Goal: Task Accomplishment & Management: Manage account settings

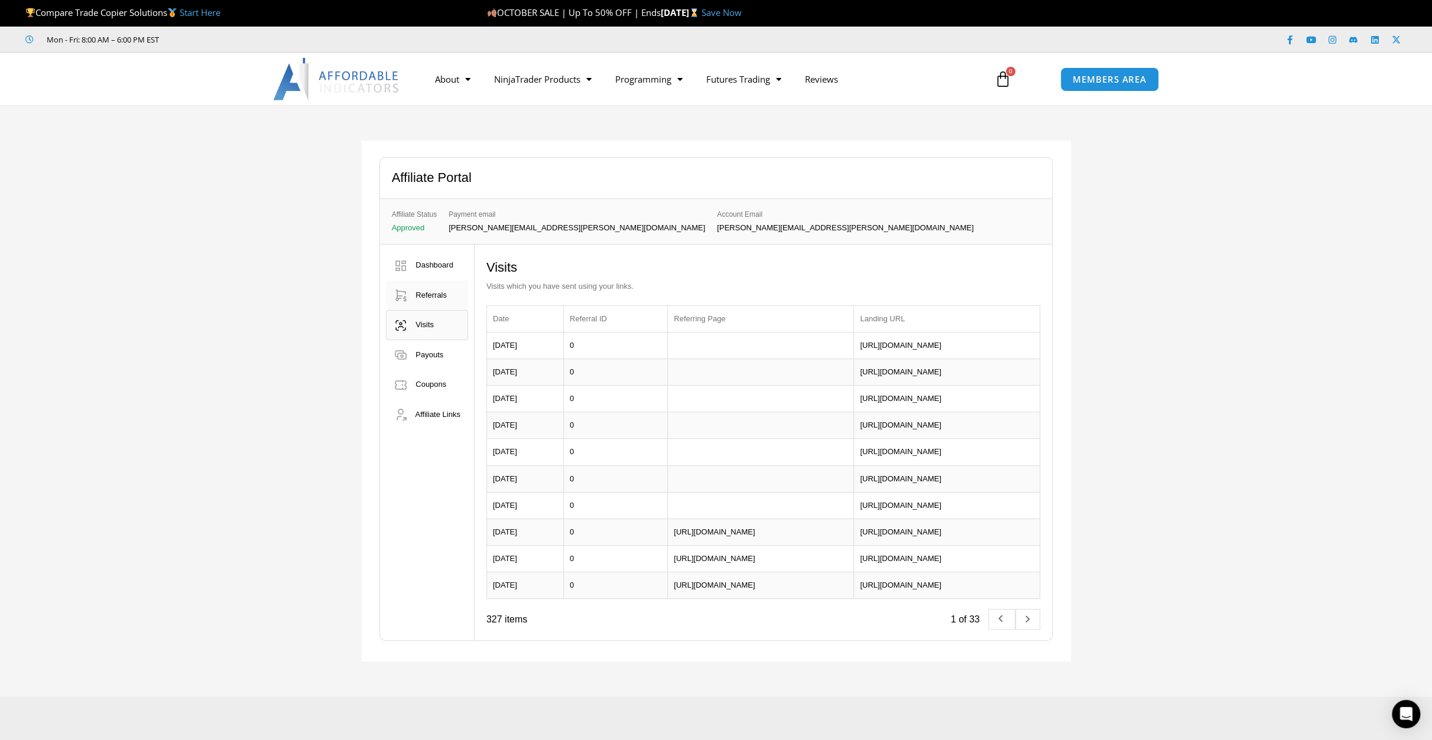
click at [430, 296] on span "Referrals" at bounding box center [430, 295] width 31 height 9
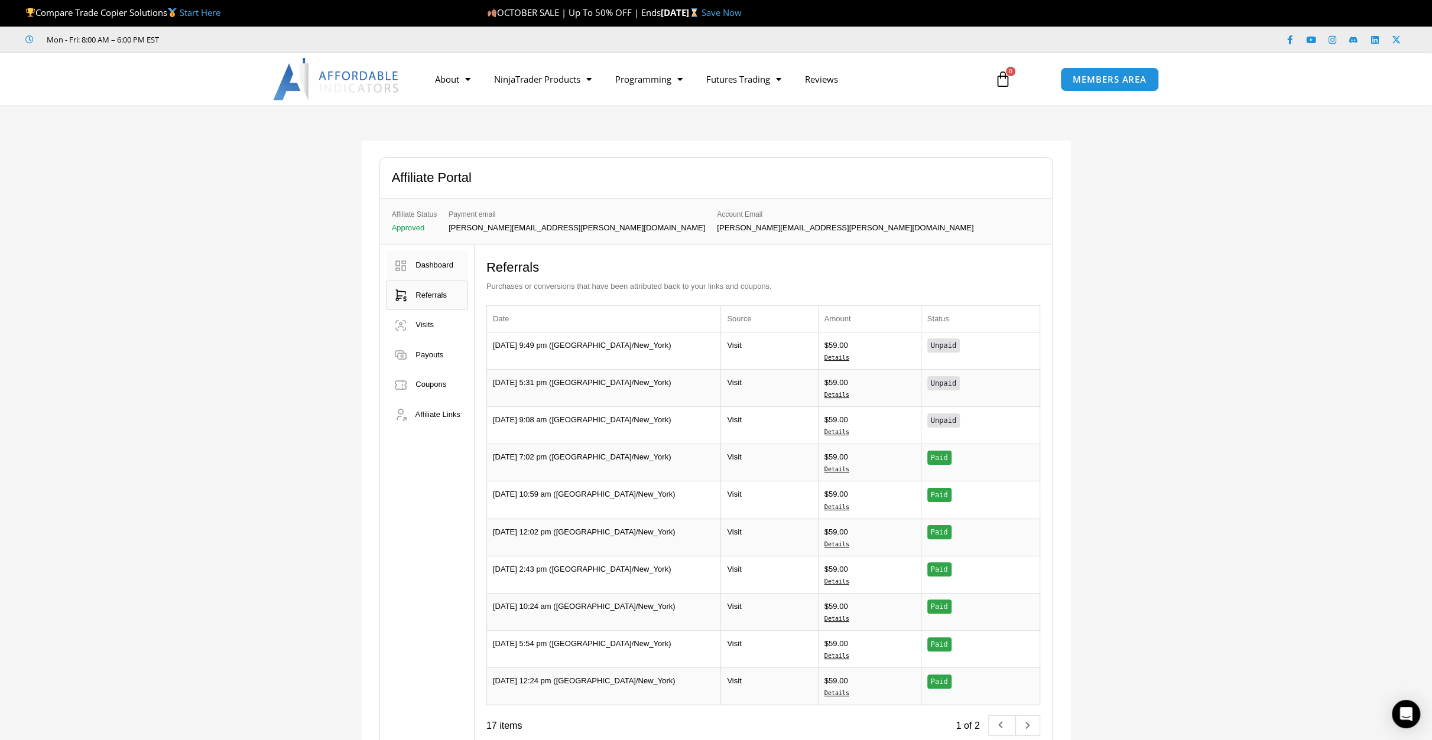
click at [434, 268] on span "Dashboard" at bounding box center [434, 265] width 38 height 9
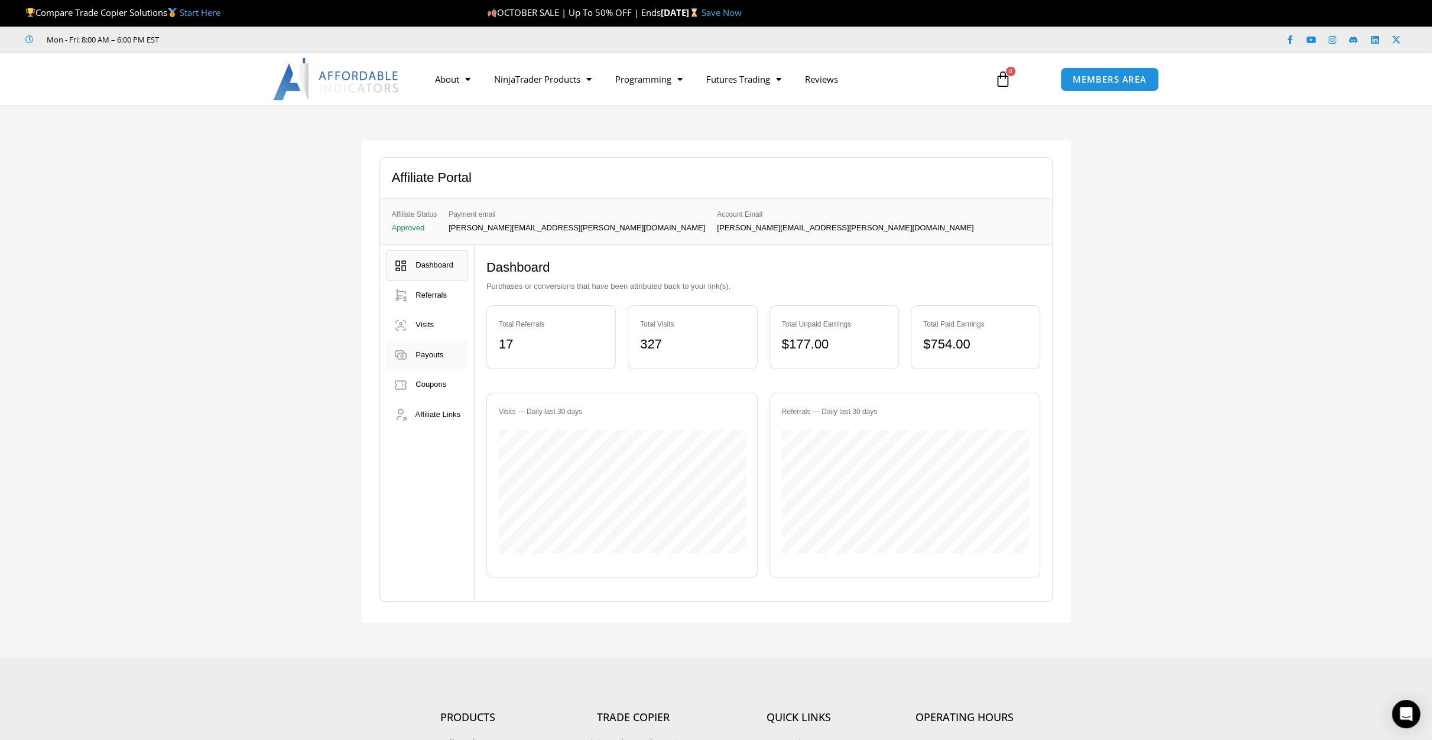
click at [437, 356] on span "Payouts" at bounding box center [429, 354] width 28 height 9
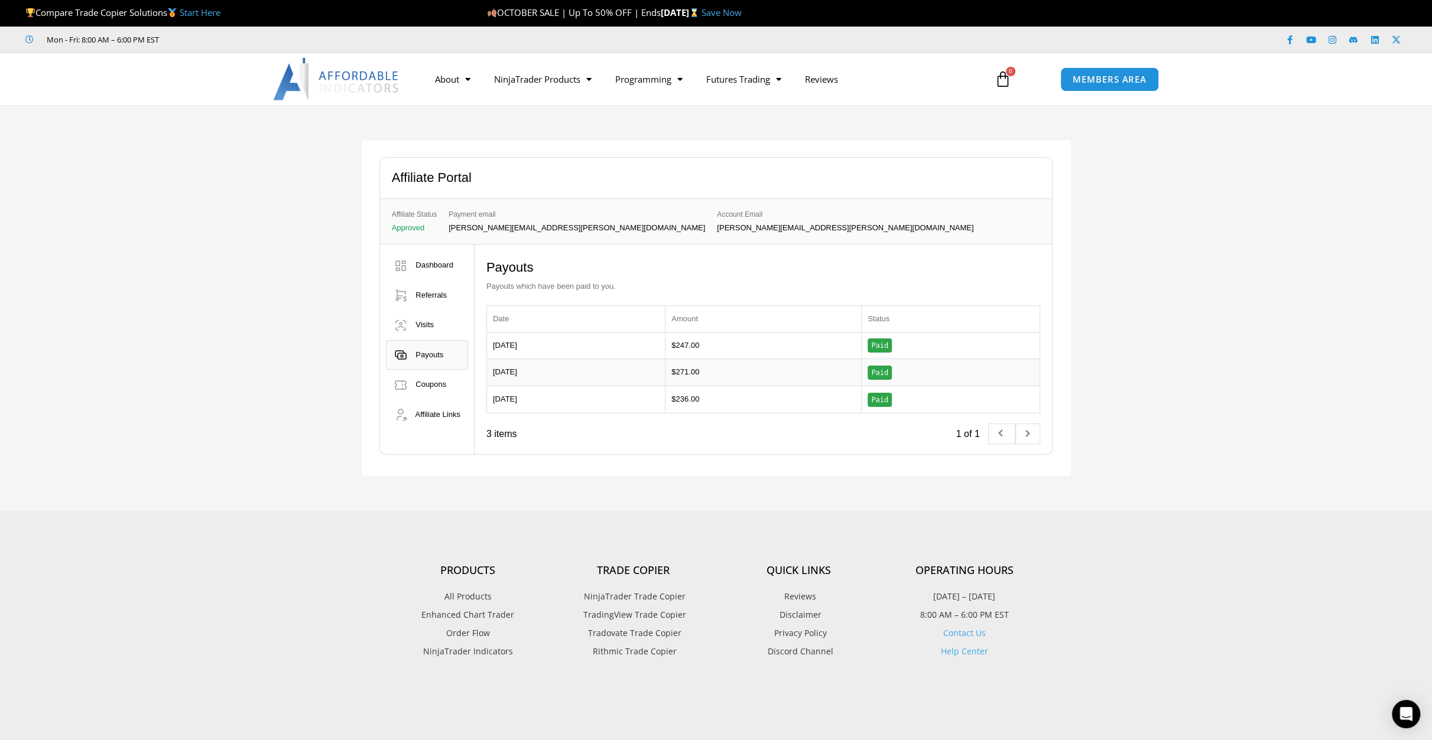
click at [1191, 254] on div "Affiliate Portal Affiliate Status Approved Payment email stephen.m.carlson@xiin…" at bounding box center [716, 308] width 1432 height 406
click at [429, 291] on span "Referrals" at bounding box center [430, 295] width 31 height 9
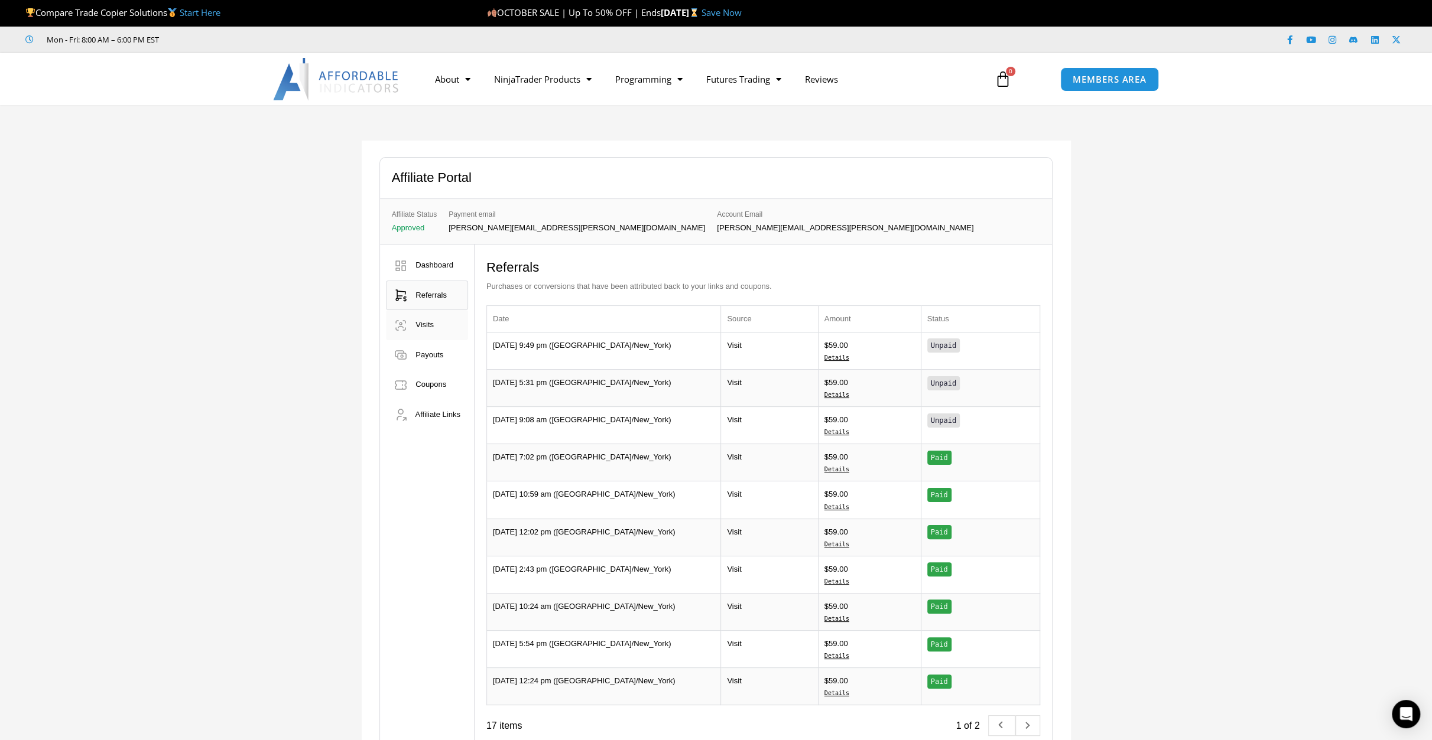
click at [431, 323] on span "Visits" at bounding box center [424, 324] width 18 height 9
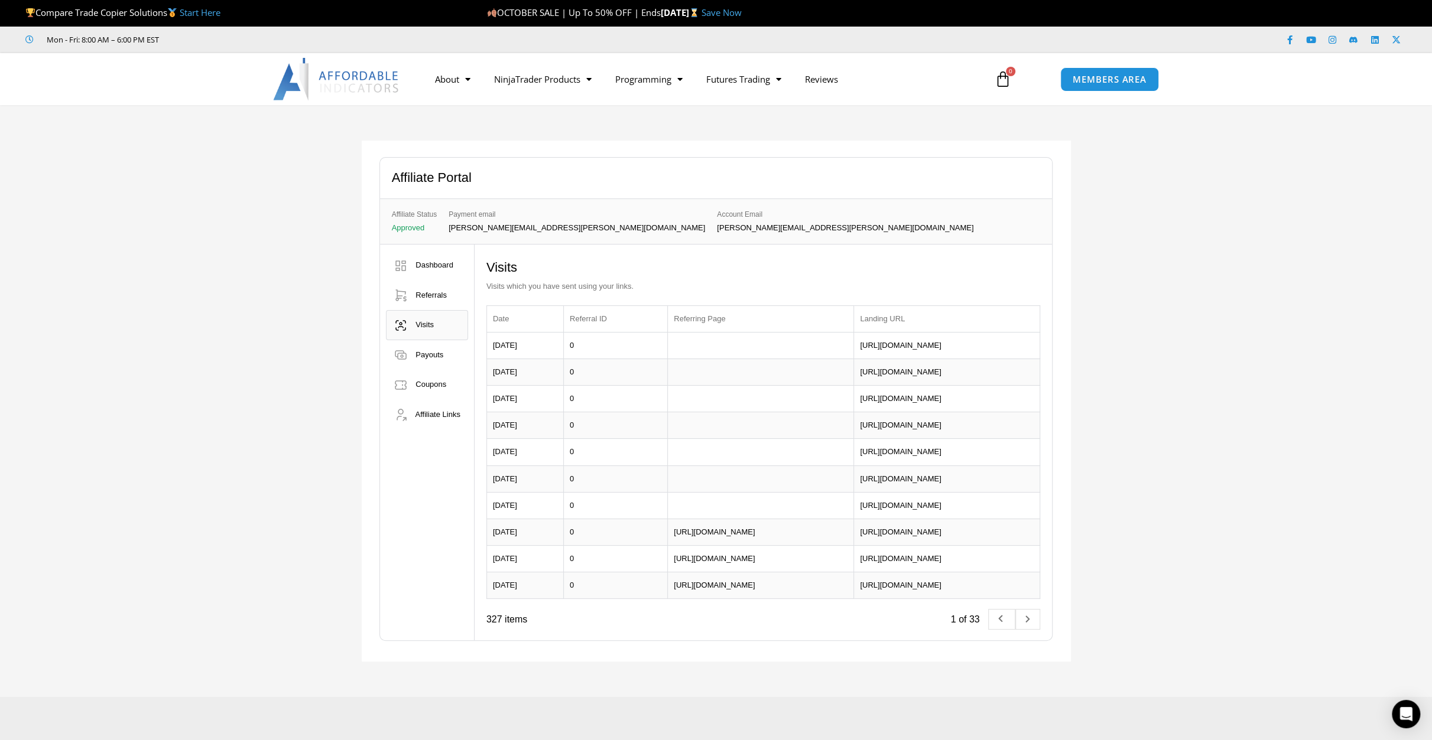
click at [274, 291] on div "Affiliate Portal Affiliate Status Approved Payment email stephen.m.carlson@xiin…" at bounding box center [716, 401] width 1432 height 592
